Goal: Task Accomplishment & Management: Complete application form

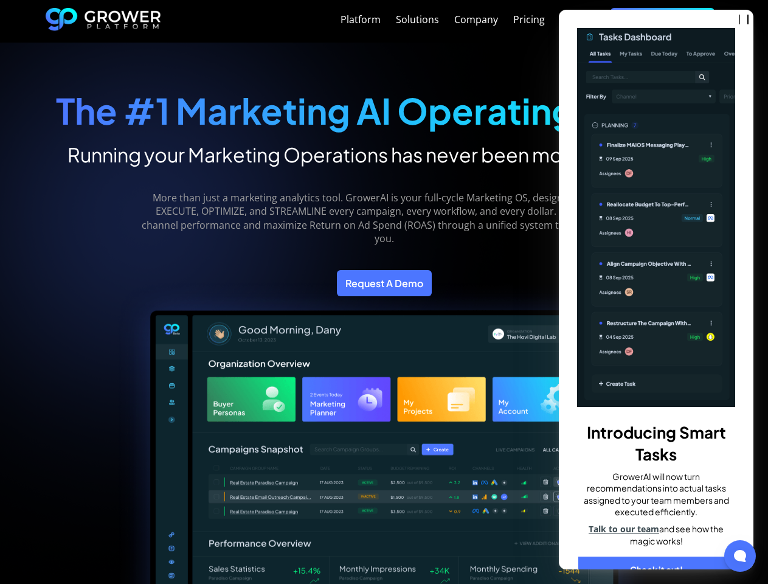
click at [745, 19] on icon "close" at bounding box center [748, 19] width 7 height 7
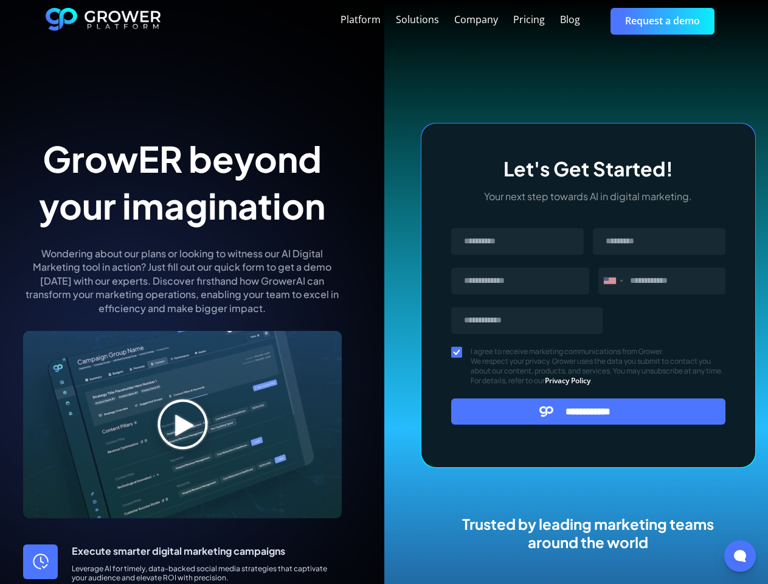
click at [442, 21] on div "Platform Solutions Company Pricing Blog Request a demo" at bounding box center [442, 21] width 562 height 26
click at [613, 281] on div "Message" at bounding box center [610, 280] width 12 height 7
click at [588, 411] on input "**********" at bounding box center [588, 411] width 275 height 26
